Goal: Check status: Check status

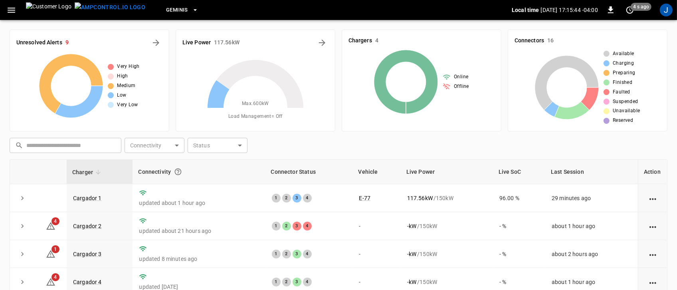
scroll to position [50, 0]
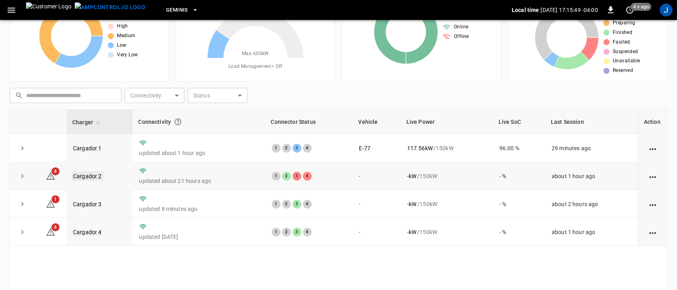
click at [81, 177] on link "Cargador 2" at bounding box center [87, 176] width 32 height 10
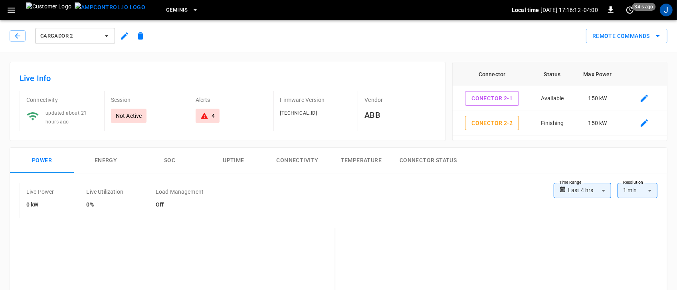
click at [105, 36] on icon "button" at bounding box center [107, 36] width 8 height 8
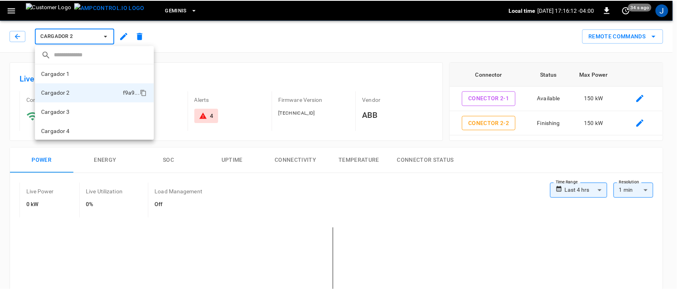
scroll to position [1, 0]
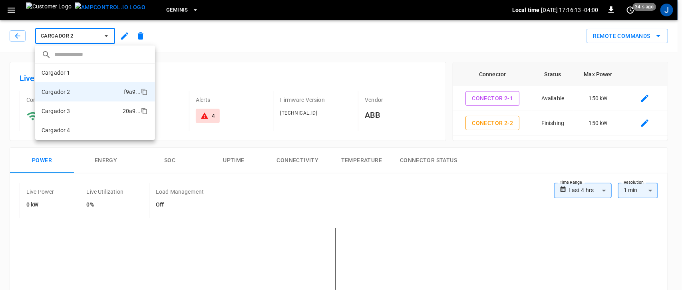
click at [75, 111] on li "Cargador 3 20a9 ..." at bounding box center [95, 110] width 120 height 19
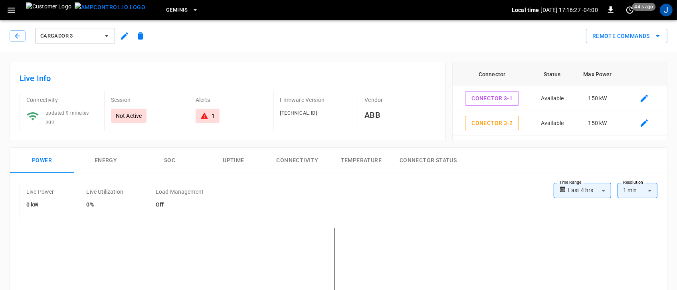
click at [104, 36] on icon "button" at bounding box center [107, 36] width 8 height 8
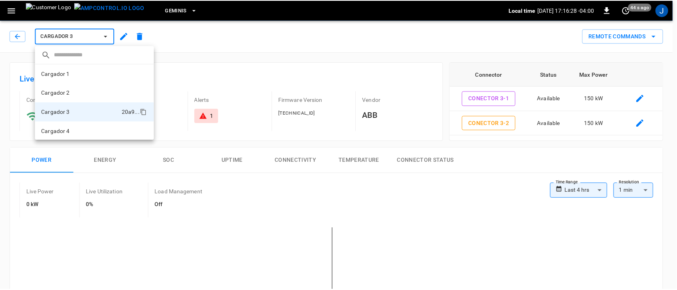
scroll to position [1, 0]
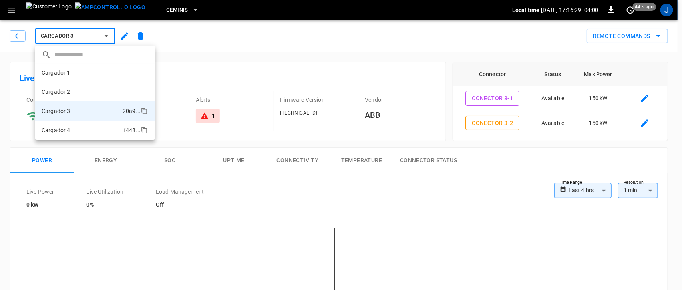
click at [64, 128] on p "Cargador 4" at bounding box center [56, 130] width 29 height 8
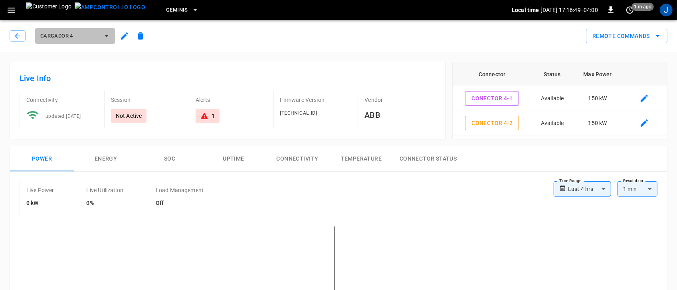
click at [107, 35] on icon "button" at bounding box center [107, 36] width 8 height 8
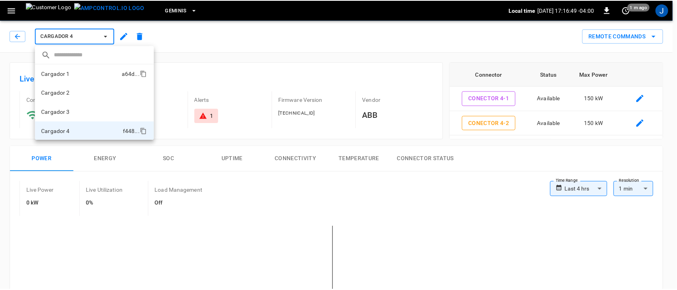
scroll to position [1, 0]
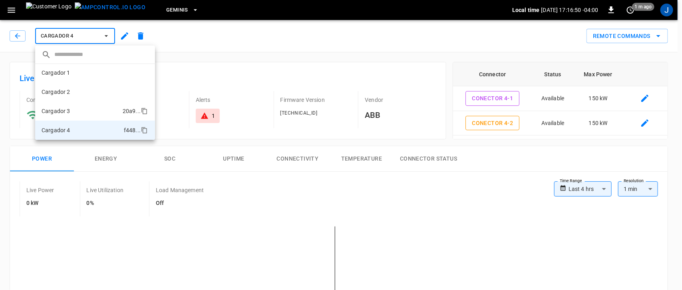
click at [73, 111] on li "Cargador 3 20a9 ..." at bounding box center [95, 110] width 120 height 19
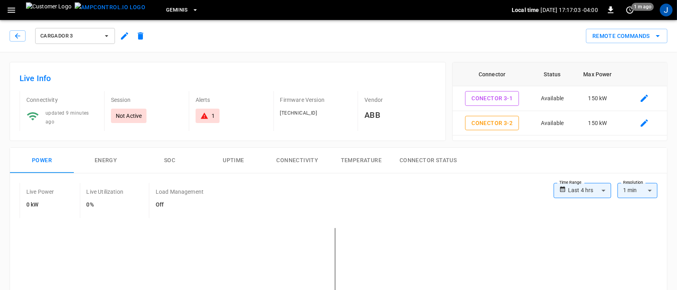
click at [106, 37] on icon "button" at bounding box center [107, 36] width 8 height 8
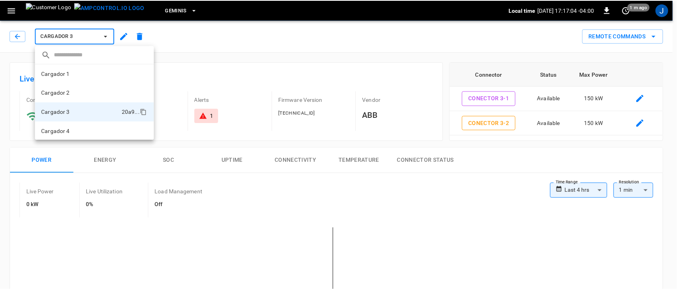
scroll to position [1, 0]
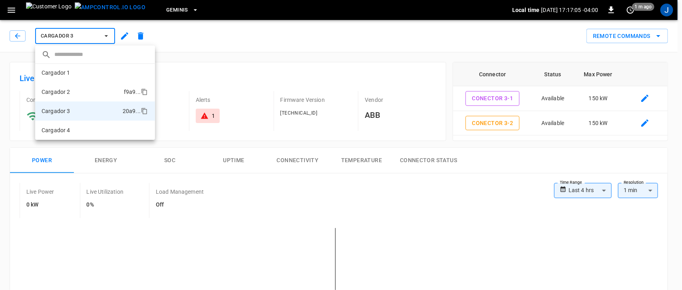
click at [84, 91] on li "Cargador 2 f9a9 ..." at bounding box center [95, 91] width 120 height 19
